Goal: Task Accomplishment & Management: Manage account settings

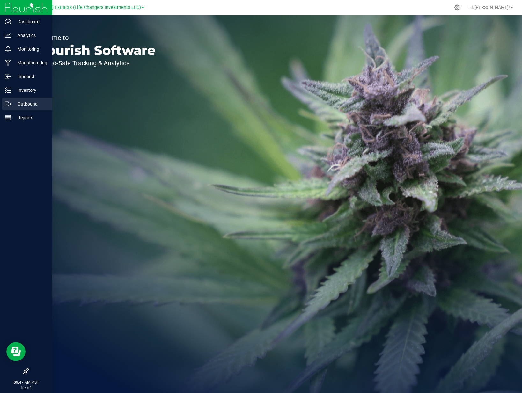
click at [35, 105] on p "Outbound" at bounding box center [30, 104] width 38 height 8
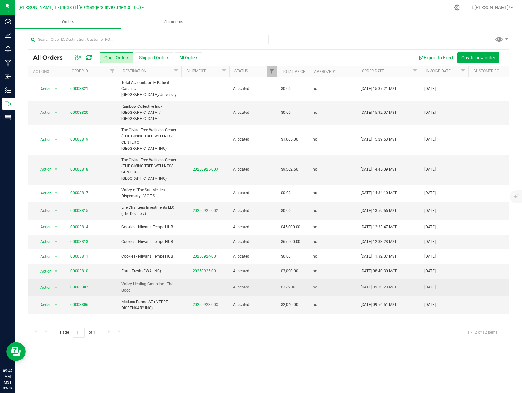
click at [76, 284] on link "00003807" at bounding box center [79, 287] width 18 height 6
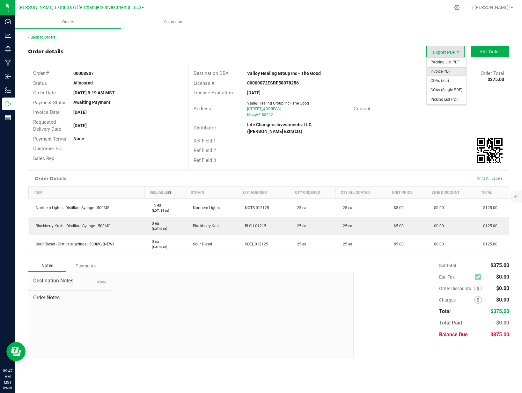
click at [442, 69] on span "Invoice PDF" at bounding box center [446, 71] width 40 height 9
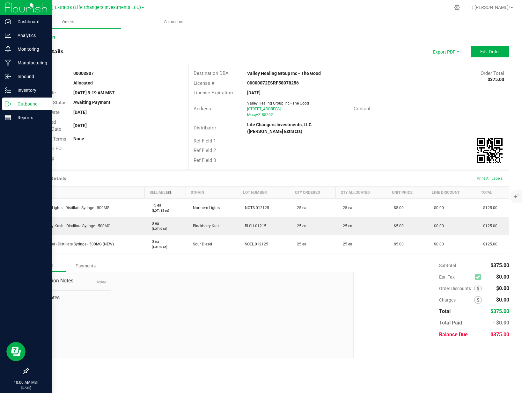
click at [6, 105] on icon at bounding box center [8, 104] width 6 height 6
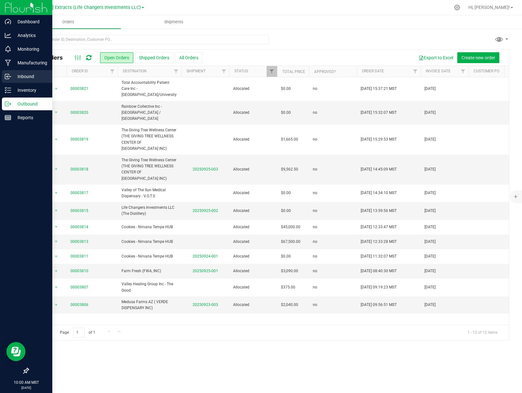
click at [8, 73] on icon at bounding box center [8, 76] width 6 height 6
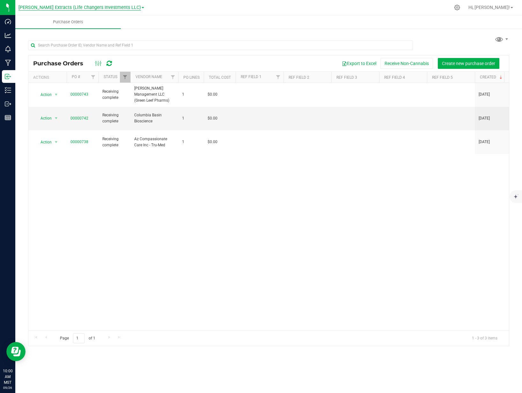
click at [49, 9] on span "[PERSON_NAME] Extracts (Life Changers Investments LLC)" at bounding box center [79, 8] width 122 height 6
click at [52, 31] on link "The Distillery" at bounding box center [81, 31] width 126 height 9
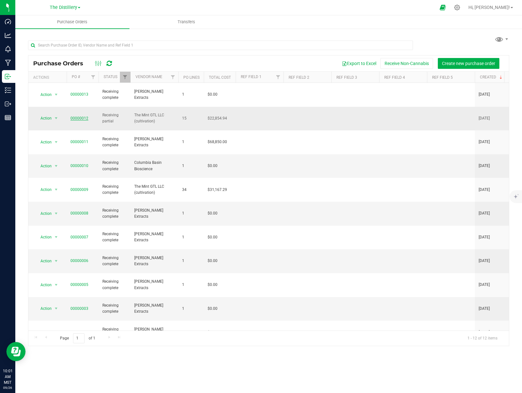
click at [79, 116] on link "00000012" at bounding box center [79, 118] width 18 height 4
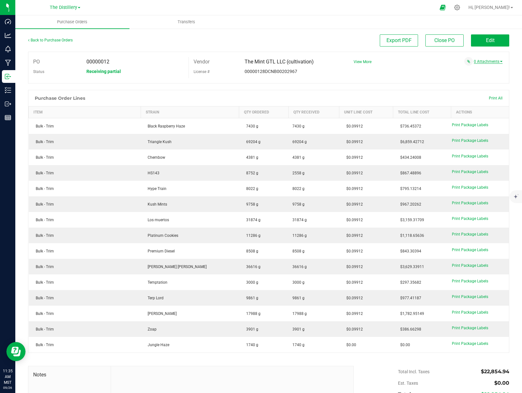
click at [478, 63] on link "0 Attachments" at bounding box center [488, 61] width 29 height 4
click at [474, 70] on button "Attach new document" at bounding box center [481, 70] width 42 height 6
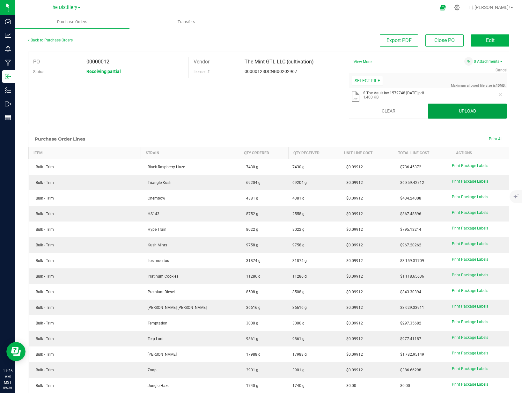
click at [479, 111] on button "Upload" at bounding box center [467, 111] width 79 height 15
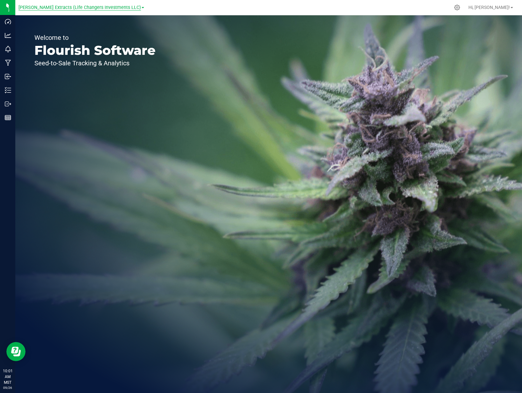
click at [40, 8] on span "[PERSON_NAME] Extracts (Life Changers Investments LLC)" at bounding box center [79, 8] width 122 height 6
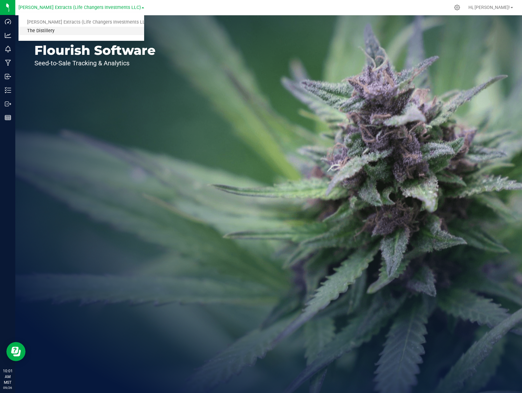
click at [48, 30] on link "The Distillery" at bounding box center [81, 31] width 126 height 9
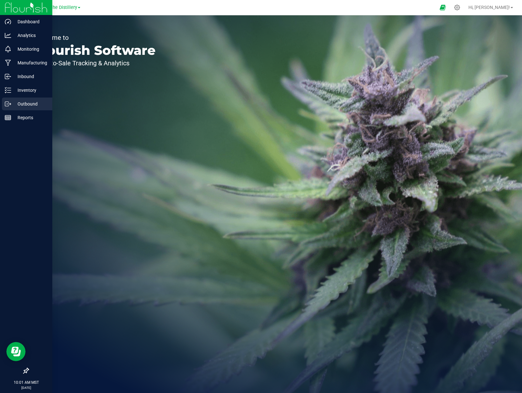
click at [10, 100] on div "Outbound" at bounding box center [27, 104] width 50 height 13
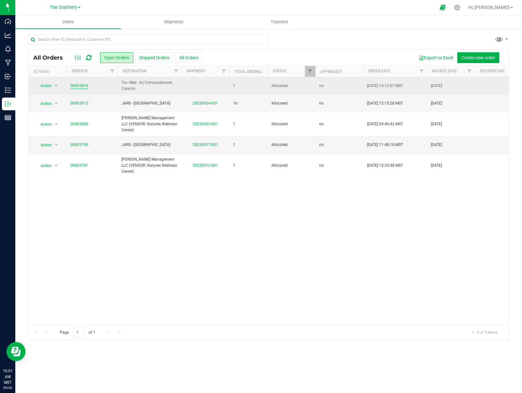
click at [79, 85] on link "00003816" at bounding box center [79, 86] width 18 height 6
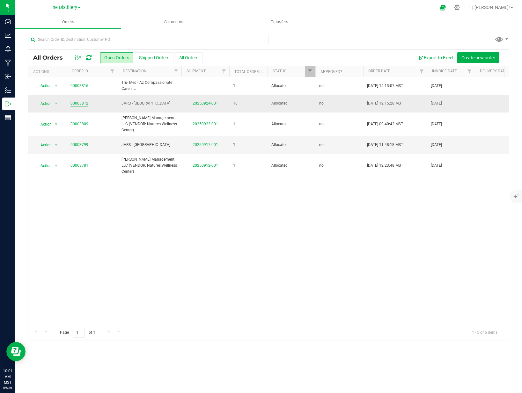
click at [77, 104] on link "00003812" at bounding box center [79, 103] width 18 height 6
click at [209, 103] on link "20250924-001" at bounding box center [204, 103] width 25 height 4
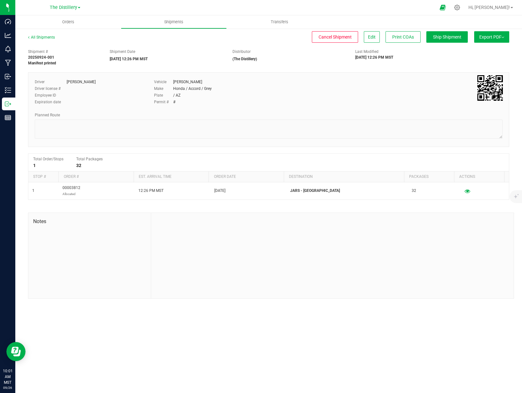
click at [497, 38] on span "Export PDF" at bounding box center [491, 36] width 25 height 5
click at [489, 53] on span "Manifest by Package ID" at bounding box center [482, 51] width 40 height 4
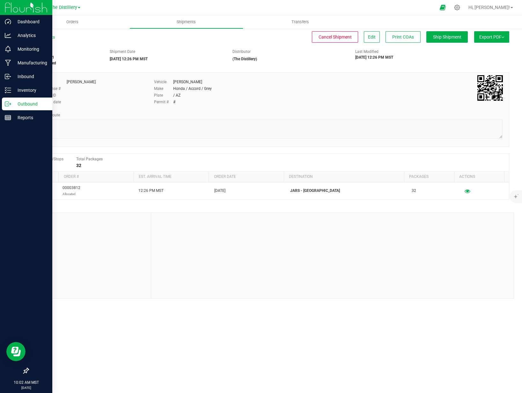
click at [7, 108] on div "Outbound" at bounding box center [27, 104] width 50 height 13
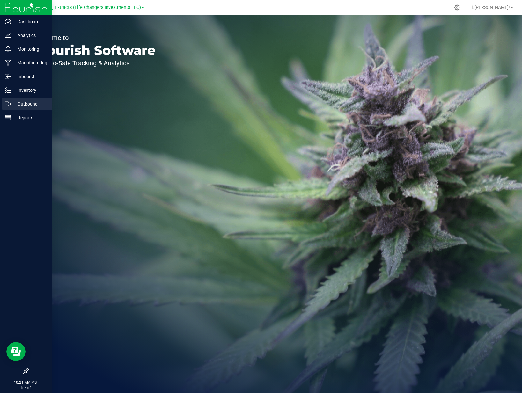
click at [36, 105] on p "Outbound" at bounding box center [30, 104] width 38 height 8
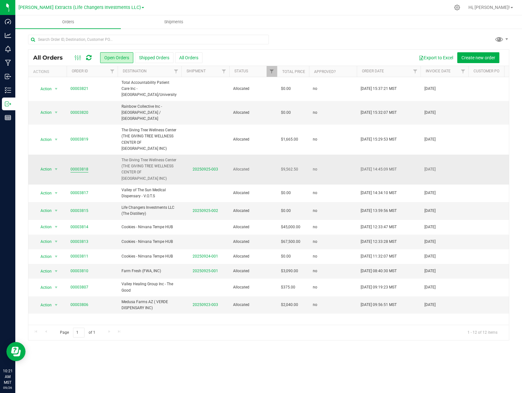
click at [83, 166] on link "00003818" at bounding box center [79, 169] width 18 height 6
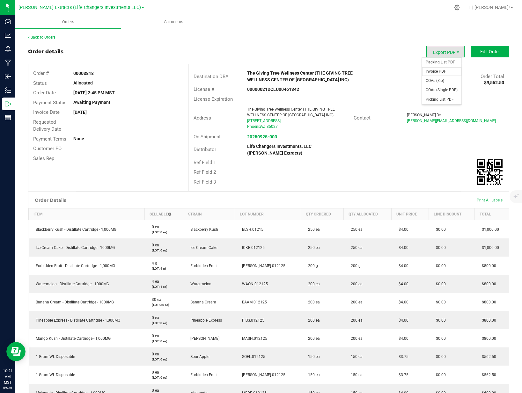
click at [443, 72] on span "Invoice PDF" at bounding box center [442, 71] width 40 height 9
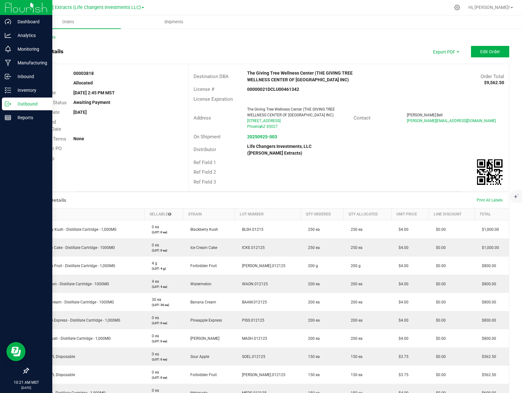
click at [11, 102] on icon at bounding box center [8, 104] width 6 height 6
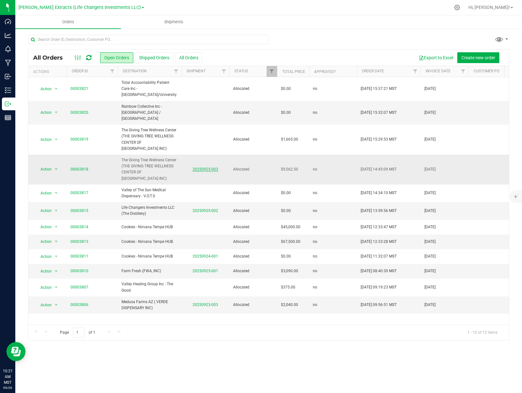
click at [205, 167] on link "20250925-003" at bounding box center [204, 169] width 25 height 4
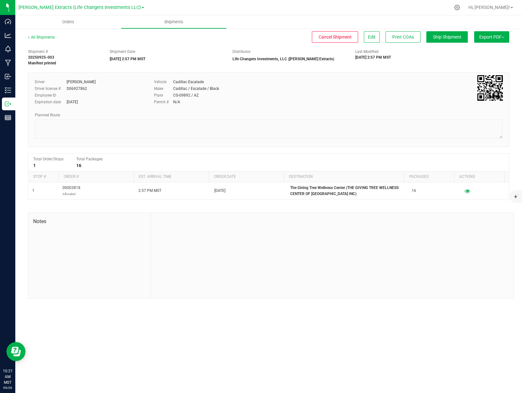
drag, startPoint x: 493, startPoint y: 34, endPoint x: 421, endPoint y: 64, distance: 78.2
click at [421, 64] on div "All Shipments Cancel Shipment Edit Print COAs Ship Shipment Export PDF Manifest…" at bounding box center [268, 166] width 481 height 264
click at [377, 36] on button "Edit" at bounding box center [372, 36] width 16 height 11
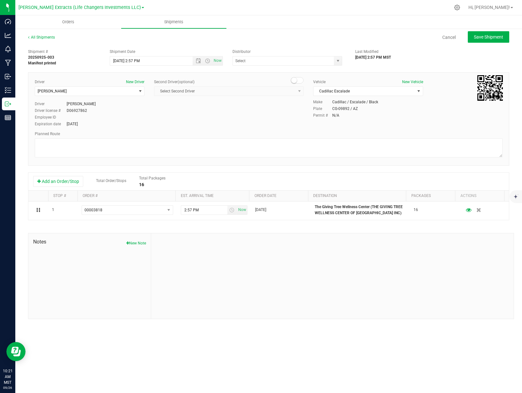
type input "Life Changers Investments, LLC ([PERSON_NAME] Extracts)"
click at [108, 89] on span "[PERSON_NAME]" at bounding box center [85, 91] width 101 height 9
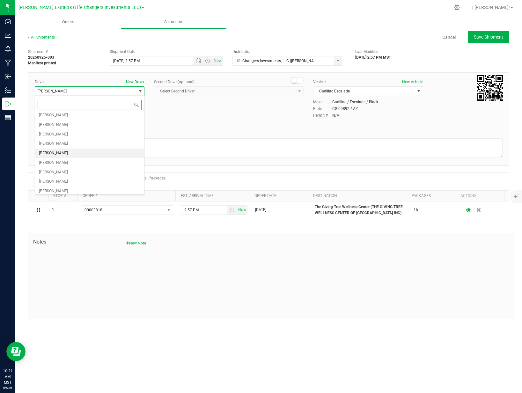
scroll to position [33, 0]
click at [72, 157] on li "[PERSON_NAME]" at bounding box center [89, 160] width 109 height 10
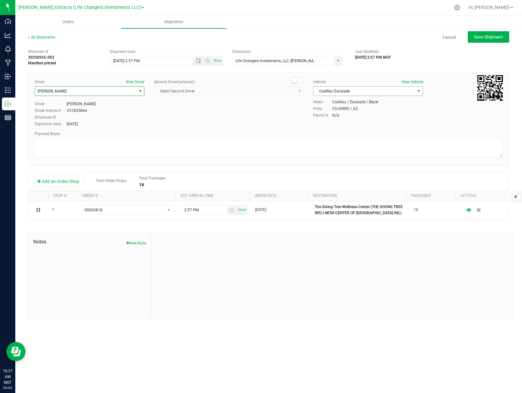
click at [377, 88] on span "Cadillac Escalade" at bounding box center [363, 91] width 101 height 9
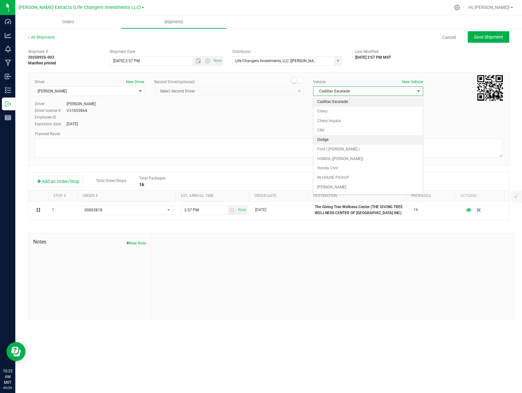
click at [326, 140] on li "Dodge" at bounding box center [367, 140] width 109 height 10
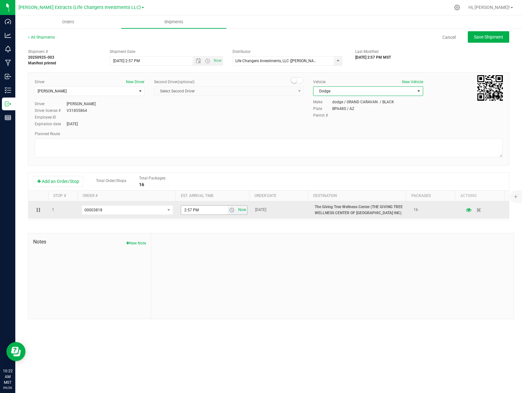
click at [240, 208] on span "Now" at bounding box center [242, 209] width 11 height 9
type input "10:22 AM"
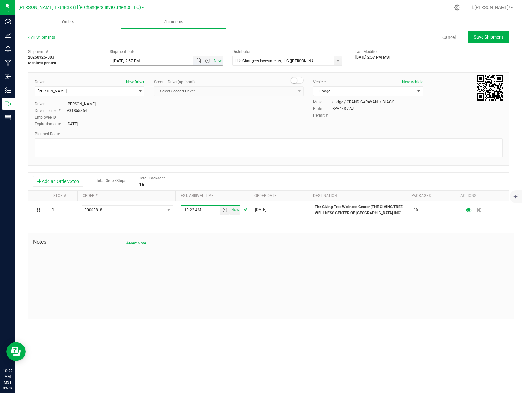
click at [218, 60] on span "Now" at bounding box center [217, 60] width 11 height 9
click at [490, 39] on span "Save Shipment" at bounding box center [488, 36] width 29 height 5
type input "[DATE] 5:22 PM"
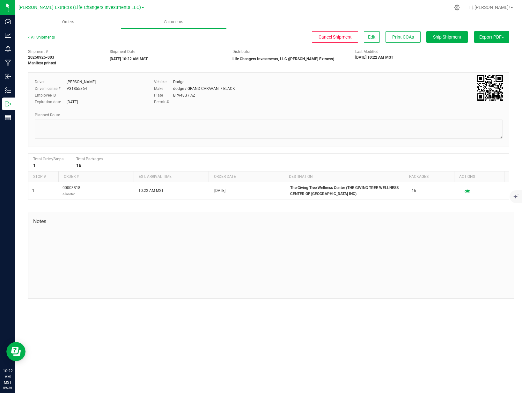
click at [491, 39] on span "Export PDF" at bounding box center [491, 36] width 25 height 5
click at [487, 49] on span "Manifest by Package ID" at bounding box center [482, 51] width 40 height 4
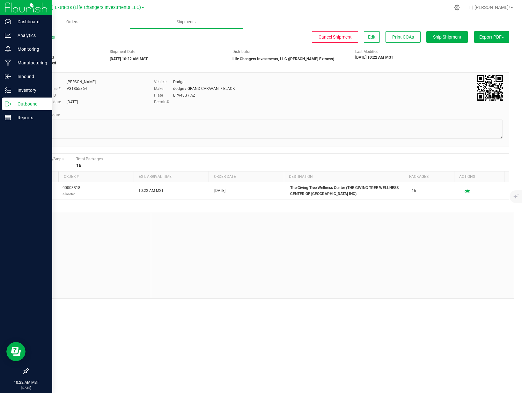
click at [7, 105] on icon at bounding box center [8, 104] width 6 height 6
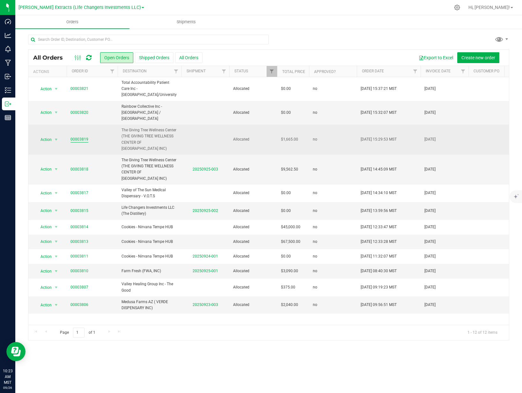
click at [80, 136] on link "00003819" at bounding box center [79, 139] width 18 height 6
click at [158, 130] on span "The Giving Tree Wellness Center (THE GIVING TREE WELLNESS CENTER OF [GEOGRAPHIC…" at bounding box center [149, 139] width 56 height 25
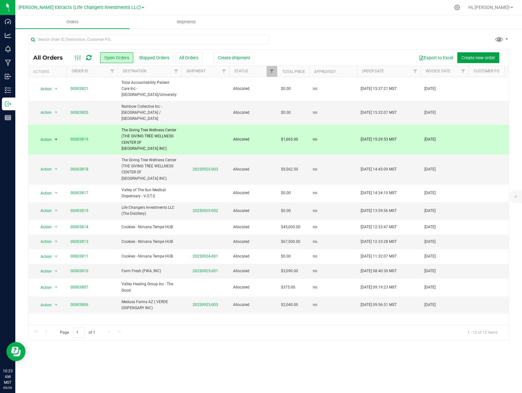
click at [465, 61] on button "Create new order" at bounding box center [478, 57] width 42 height 11
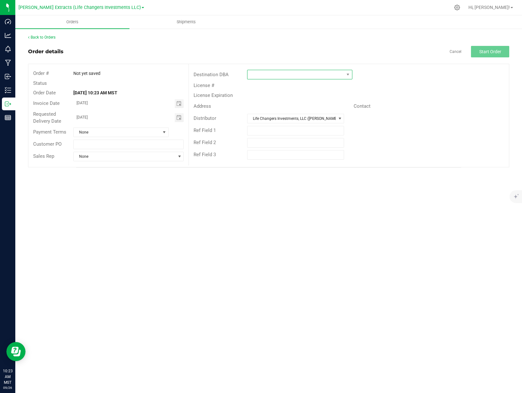
drag, startPoint x: 325, startPoint y: 77, endPoint x: 320, endPoint y: 78, distance: 4.6
click at [324, 77] on span at bounding box center [295, 74] width 97 height 9
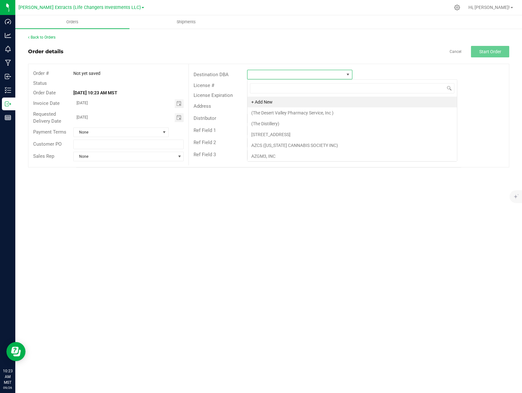
scroll to position [10, 105]
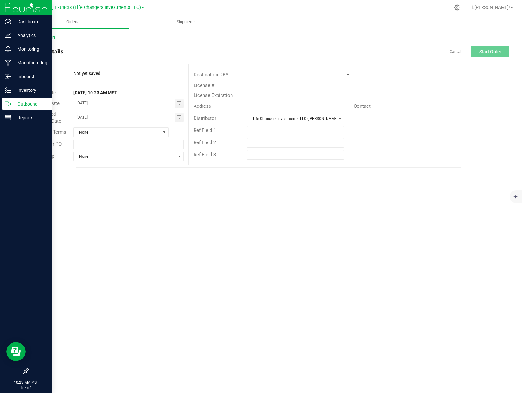
click at [12, 107] on p "Outbound" at bounding box center [30, 104] width 38 height 8
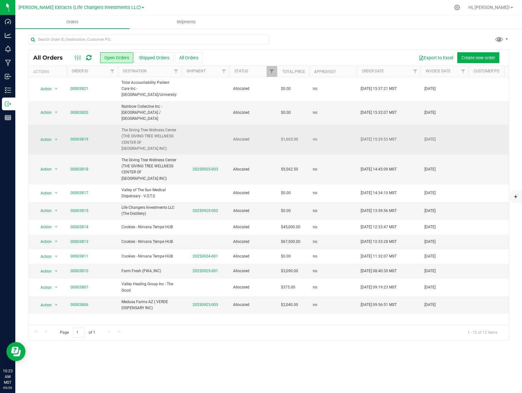
click at [146, 129] on span "The Giving Tree Wellness Center (THE GIVING TREE WELLNESS CENTER OF [GEOGRAPHIC…" at bounding box center [149, 139] width 56 height 25
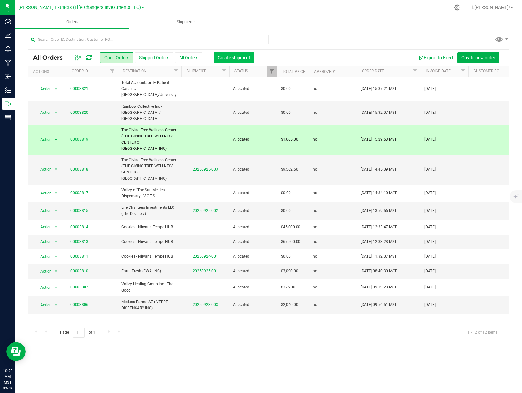
click at [244, 59] on span "Create shipment" at bounding box center [234, 57] width 33 height 5
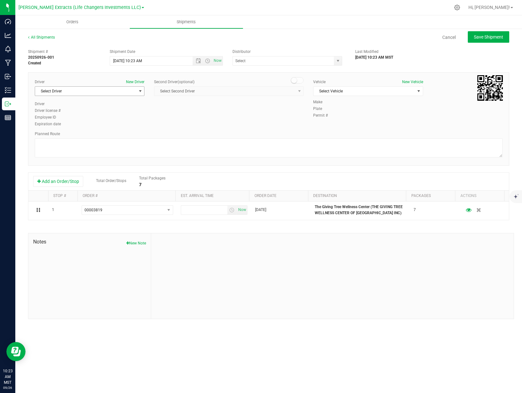
click at [61, 92] on span "Select Driver" at bounding box center [85, 91] width 101 height 9
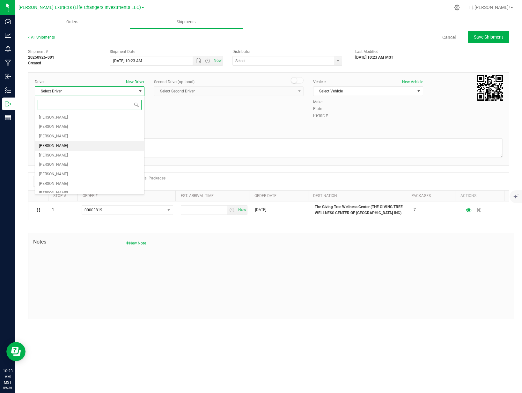
scroll to position [33, 0]
drag, startPoint x: 61, startPoint y: 163, endPoint x: 67, endPoint y: 161, distance: 6.1
click at [61, 163] on span "[PERSON_NAME]" at bounding box center [53, 160] width 29 height 8
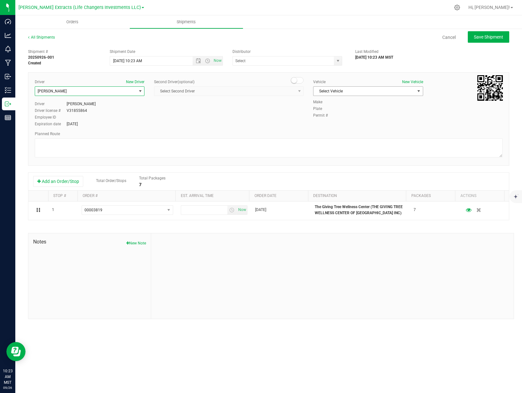
click at [374, 92] on span "Select Vehicle" at bounding box center [363, 91] width 101 height 9
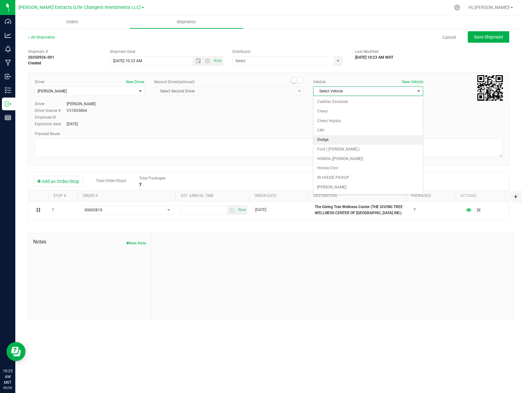
click at [335, 141] on li "Dodge" at bounding box center [367, 140] width 109 height 10
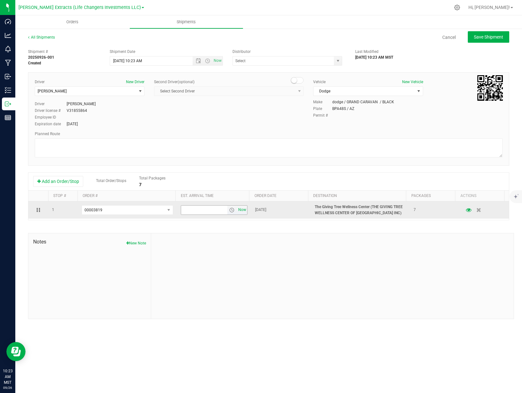
click at [240, 207] on span "Now" at bounding box center [242, 209] width 11 height 9
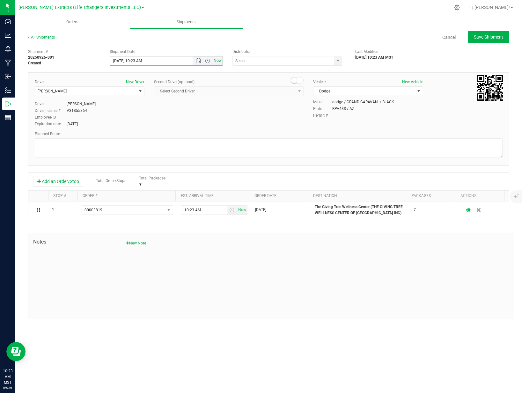
click at [222, 62] on span "Now" at bounding box center [217, 60] width 11 height 9
drag, startPoint x: 339, startPoint y: 60, endPoint x: 335, endPoint y: 62, distance: 4.3
click at [339, 60] on span "select" at bounding box center [337, 60] width 5 height 5
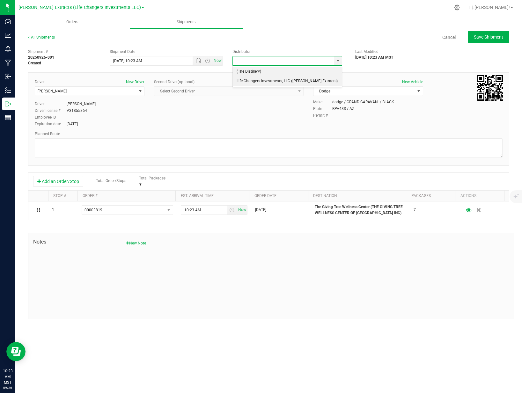
drag, startPoint x: 259, startPoint y: 79, endPoint x: 277, endPoint y: 75, distance: 18.3
click at [259, 79] on li "Life Changers Investments, LLC ([PERSON_NAME] Extracts)" at bounding box center [287, 81] width 109 height 10
type input "Life Changers Investments, LLC ([PERSON_NAME] Extracts)"
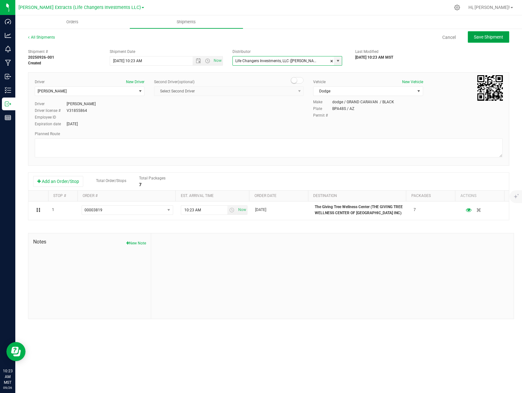
click at [504, 40] on button "Save Shipment" at bounding box center [487, 36] width 41 height 11
type input "[DATE] 5:23 PM"
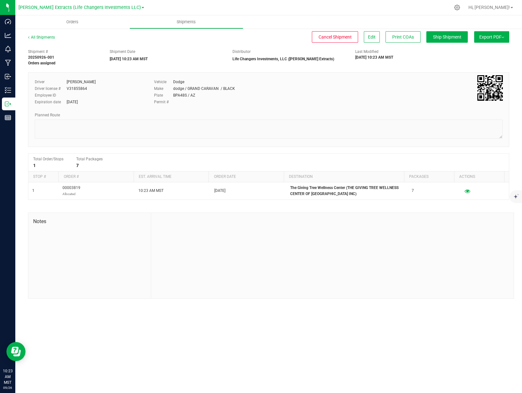
click at [498, 37] on span "Export PDF" at bounding box center [491, 36] width 25 height 5
click at [481, 50] on span "Manifest by Package ID" at bounding box center [482, 51] width 40 height 4
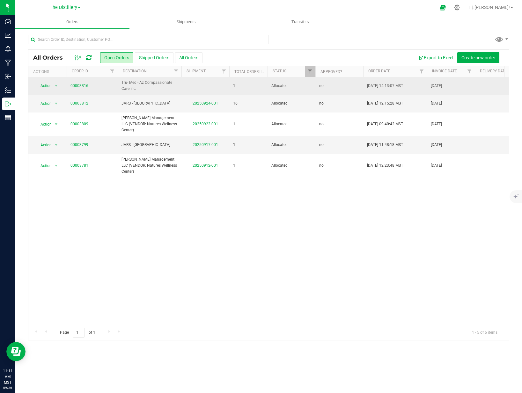
click at [134, 85] on span "Tru- Med - Az Compassionate Care Inc" at bounding box center [149, 86] width 56 height 12
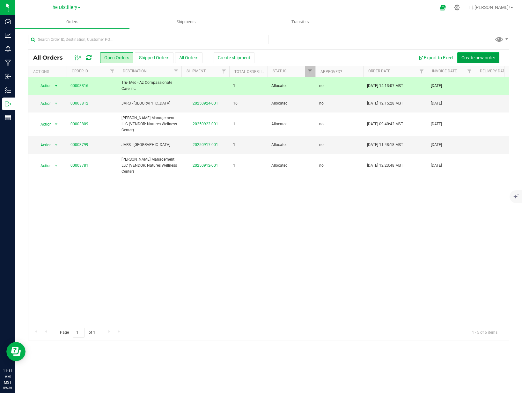
click at [476, 58] on span "Create new order" at bounding box center [478, 57] width 34 height 5
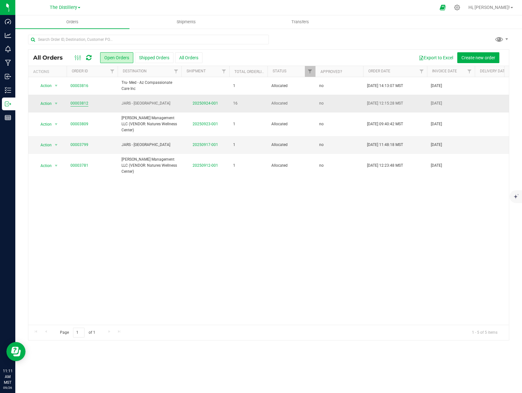
click at [76, 105] on link "00003812" at bounding box center [79, 103] width 18 height 6
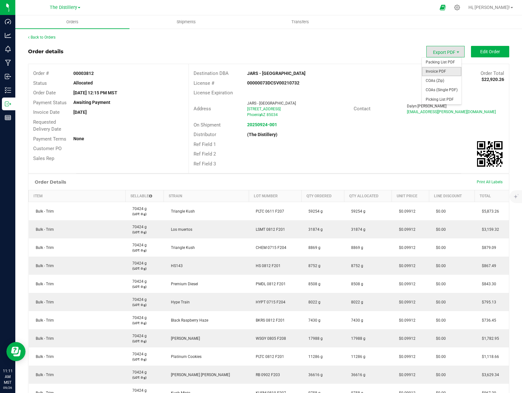
click at [439, 71] on span "Invoice PDF" at bounding box center [442, 71] width 40 height 9
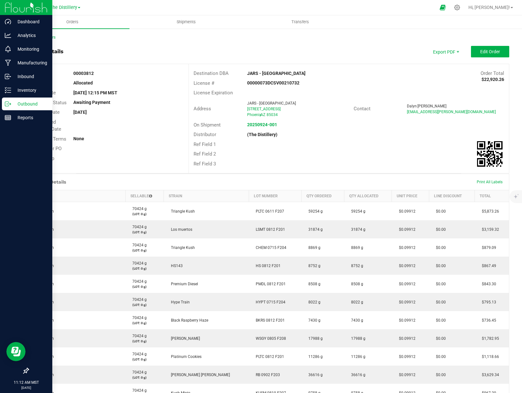
click at [8, 102] on icon at bounding box center [8, 104] width 6 height 6
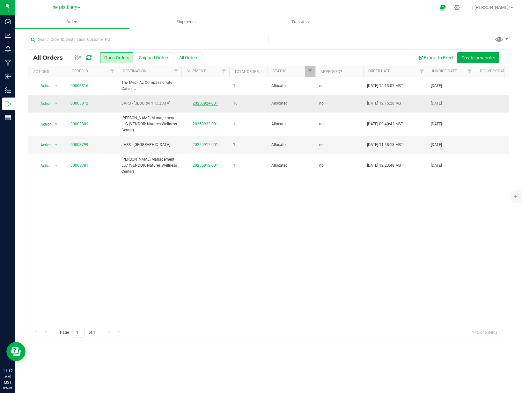
click at [207, 102] on link "20250924-001" at bounding box center [204, 103] width 25 height 4
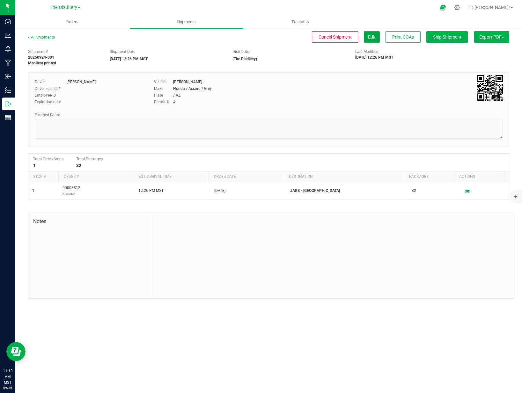
click at [371, 36] on span "Edit" at bounding box center [372, 36] width 8 height 5
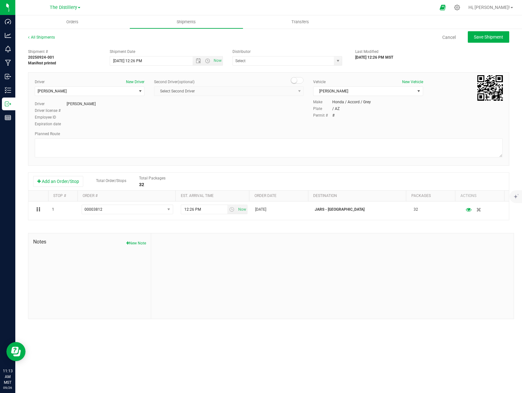
type input "(The Distillery)"
click at [384, 94] on span "[PERSON_NAME]" at bounding box center [363, 91] width 101 height 9
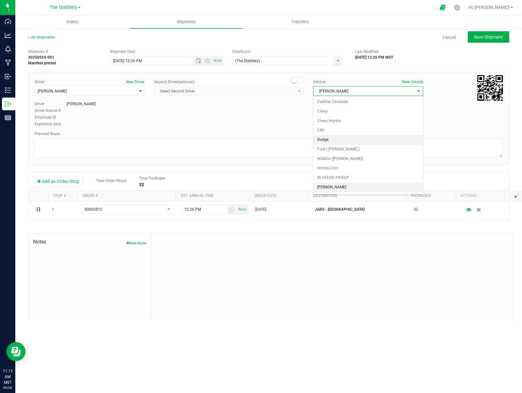
click at [336, 139] on li "Dodge" at bounding box center [367, 140] width 109 height 10
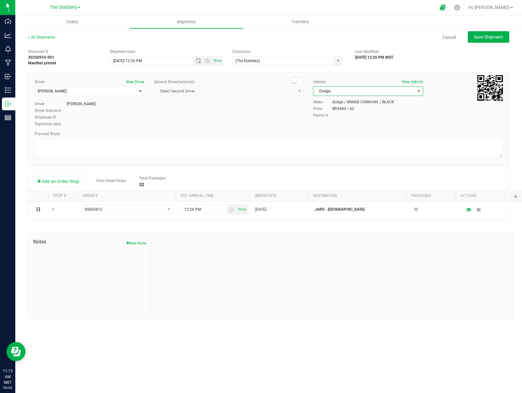
click at [288, 120] on div "Driver New Driver Jacob Cohen Select Driver Ivan Bolanos Jacob Cohen ALLAN COHE…" at bounding box center [268, 103] width 477 height 49
click at [487, 35] on span "Save Shipment" at bounding box center [488, 36] width 29 height 5
type input "9/24/2025 7:26 PM"
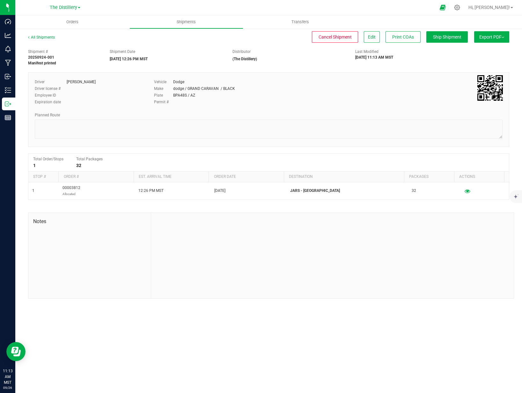
click at [488, 37] on span "Export PDF" at bounding box center [491, 36] width 25 height 5
click at [479, 51] on span "Manifest by Package ID" at bounding box center [482, 51] width 40 height 4
